Goal: Task Accomplishment & Management: Use online tool/utility

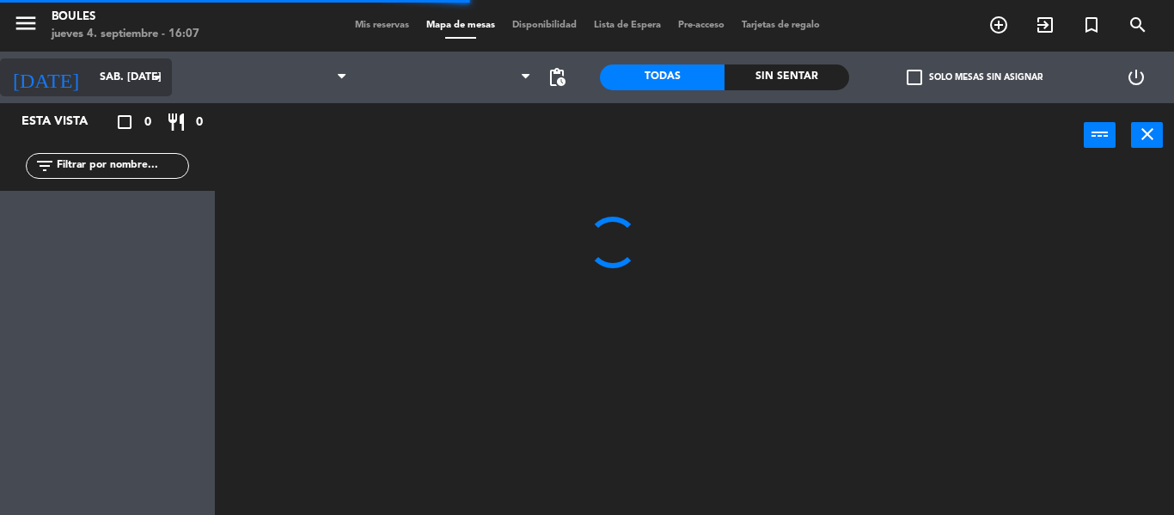
click at [159, 82] on icon "arrow_drop_down" at bounding box center [157, 77] width 21 height 21
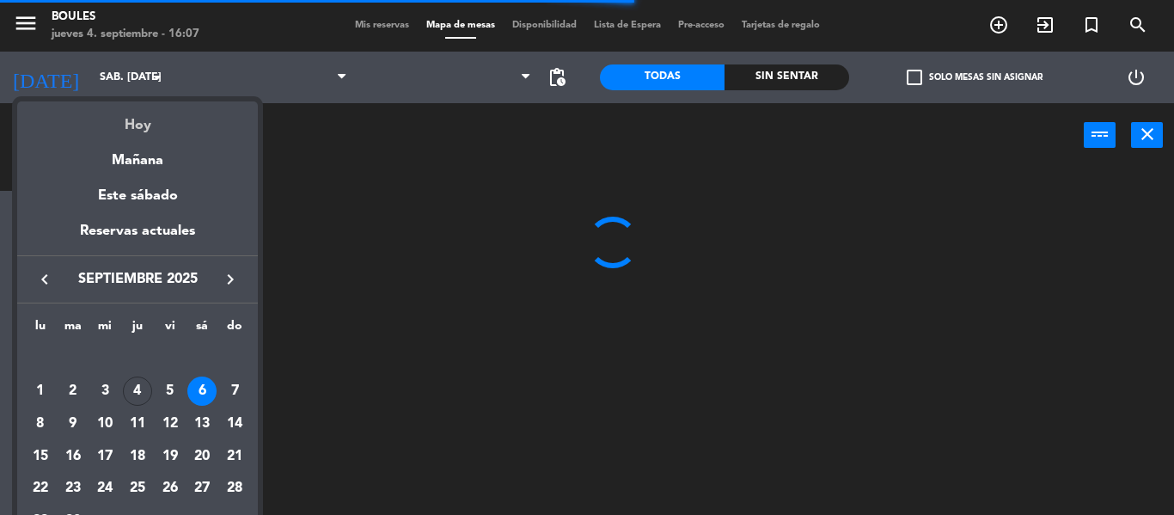
click at [130, 132] on div "Hoy" at bounding box center [137, 118] width 241 height 35
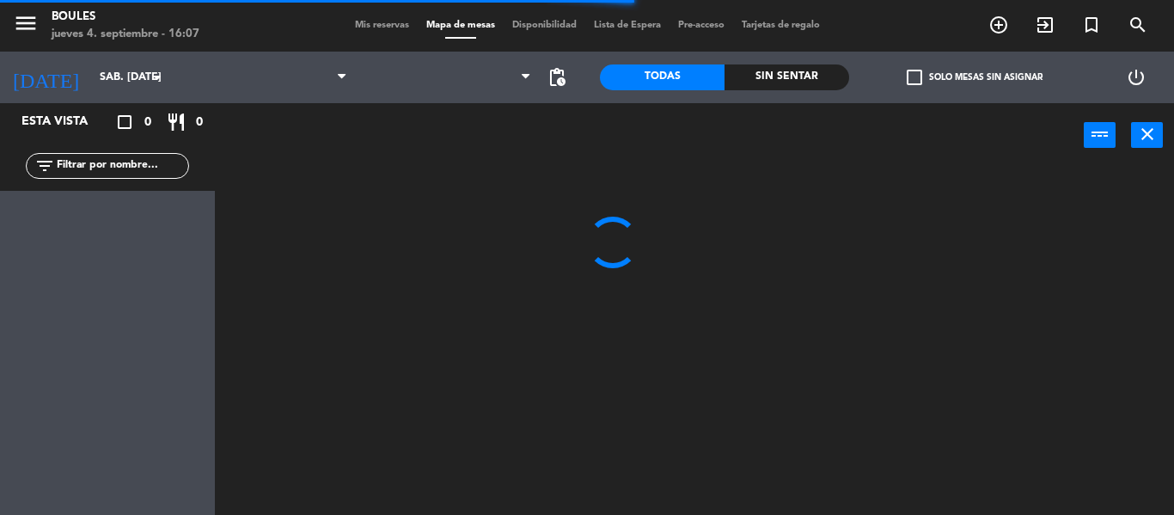
type input "[DEMOGRAPHIC_DATA] [DATE]"
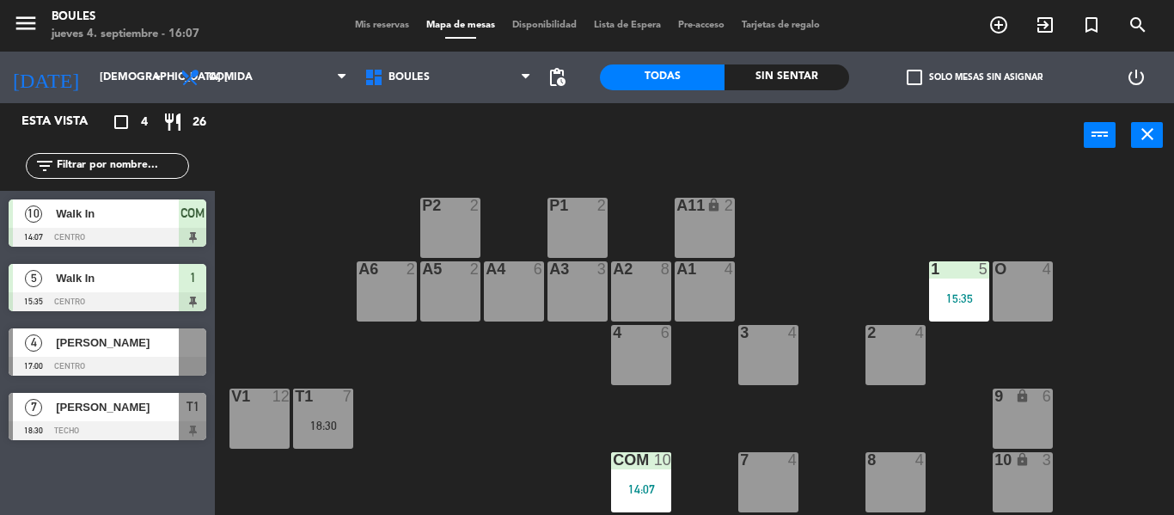
click at [145, 357] on div at bounding box center [108, 366] width 198 height 19
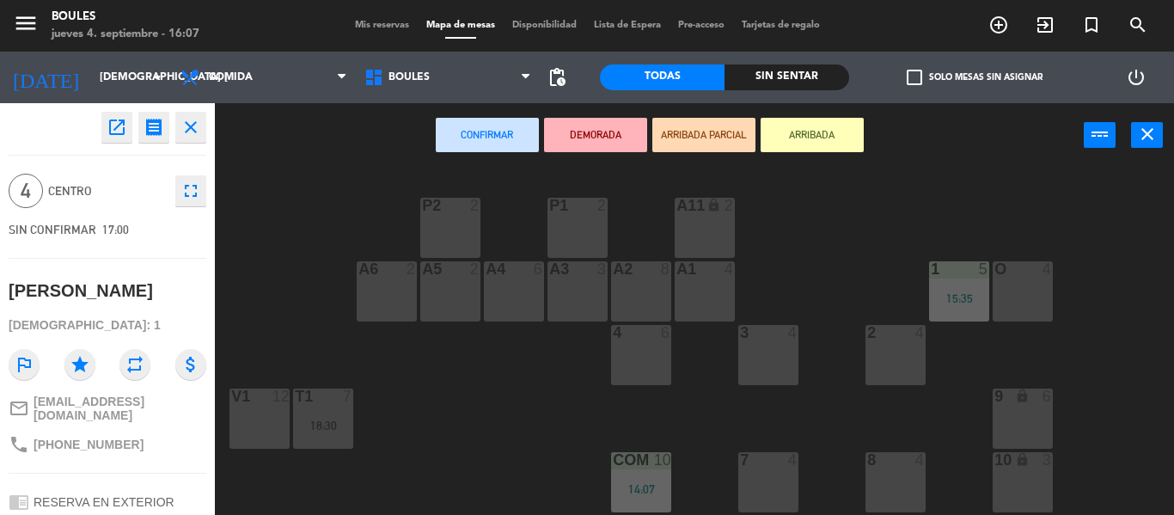
click at [187, 193] on icon "fullscreen" at bounding box center [191, 191] width 21 height 21
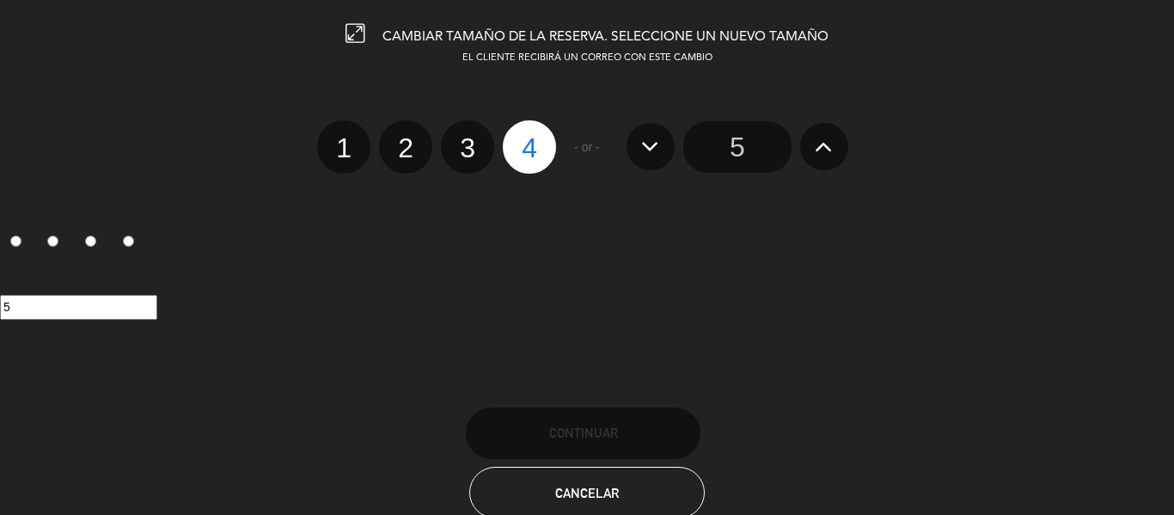
click at [823, 148] on icon at bounding box center [824, 146] width 18 height 28
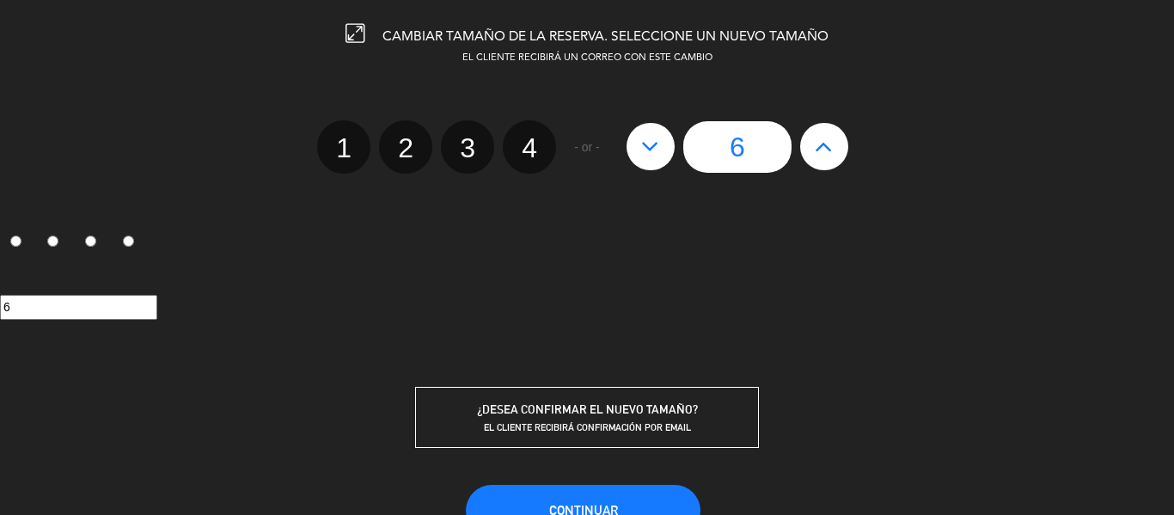
scroll to position [118, 0]
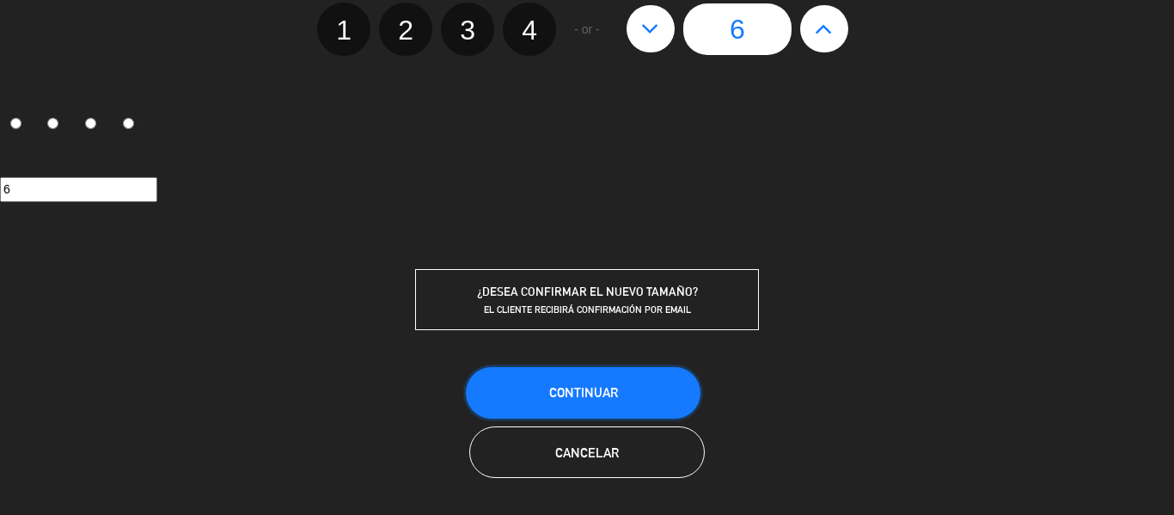
click at [658, 398] on button "Continuar" at bounding box center [583, 393] width 235 height 52
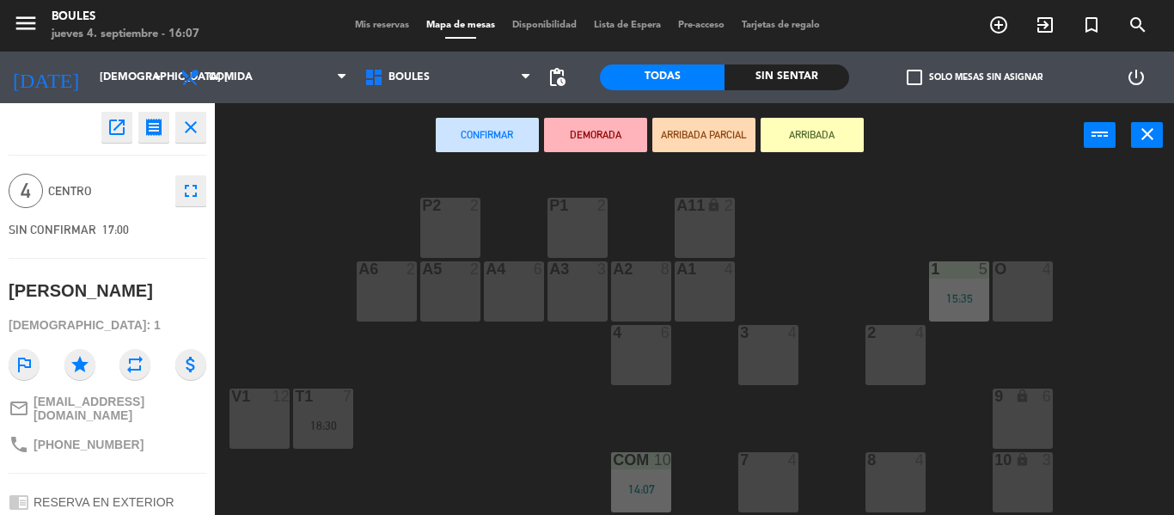
click at [437, 412] on div "P1 2 P2 2 A11 lock 2 A5 2 A6 2 A4 6 A3 3 A2 8 A1 4 1 5 15:35 O 4 4 6 3 4 2 4 V1…" at bounding box center [700, 341] width 947 height 347
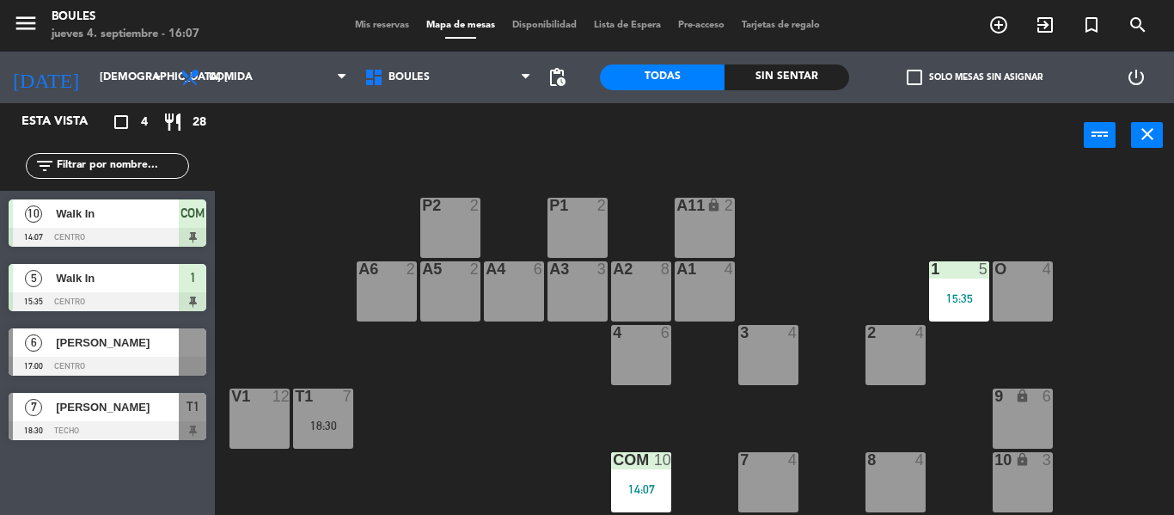
click at [157, 348] on span "[PERSON_NAME]" at bounding box center [117, 343] width 123 height 18
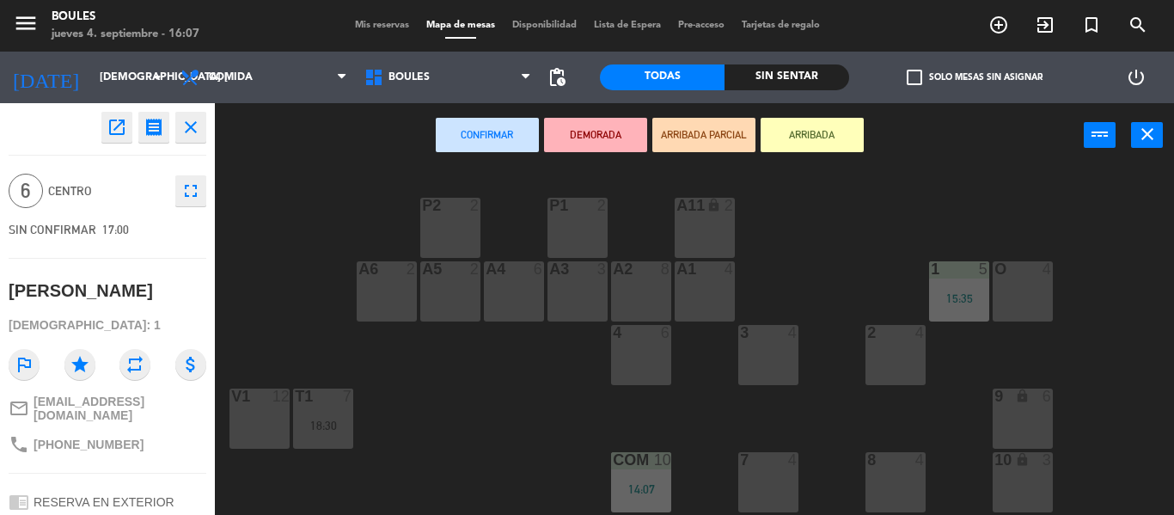
click at [884, 480] on div "8 4" at bounding box center [896, 482] width 60 height 60
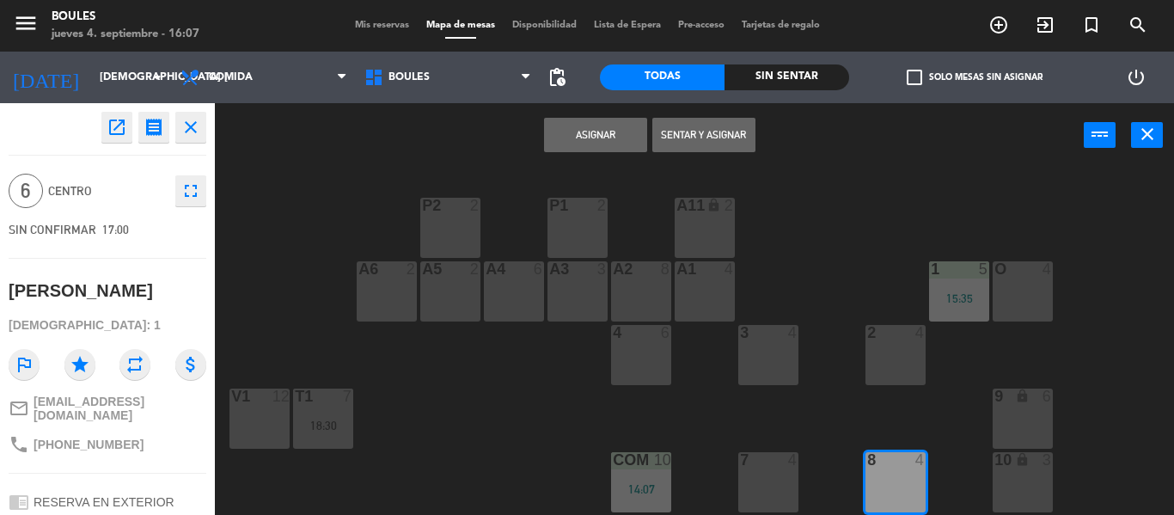
click at [615, 131] on button "Asignar" at bounding box center [595, 135] width 103 height 34
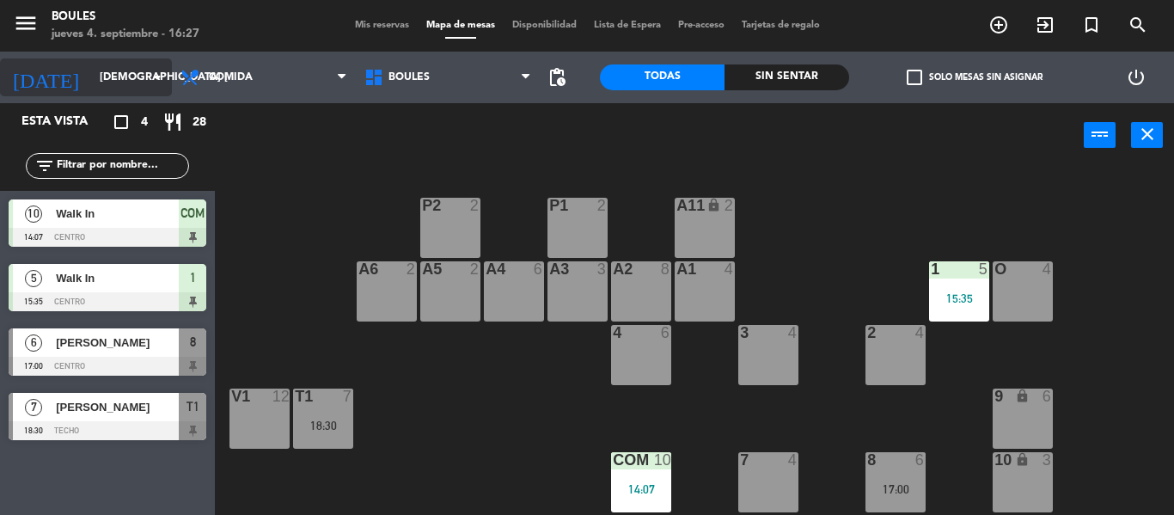
click at [159, 83] on icon "arrow_drop_down" at bounding box center [157, 77] width 21 height 21
